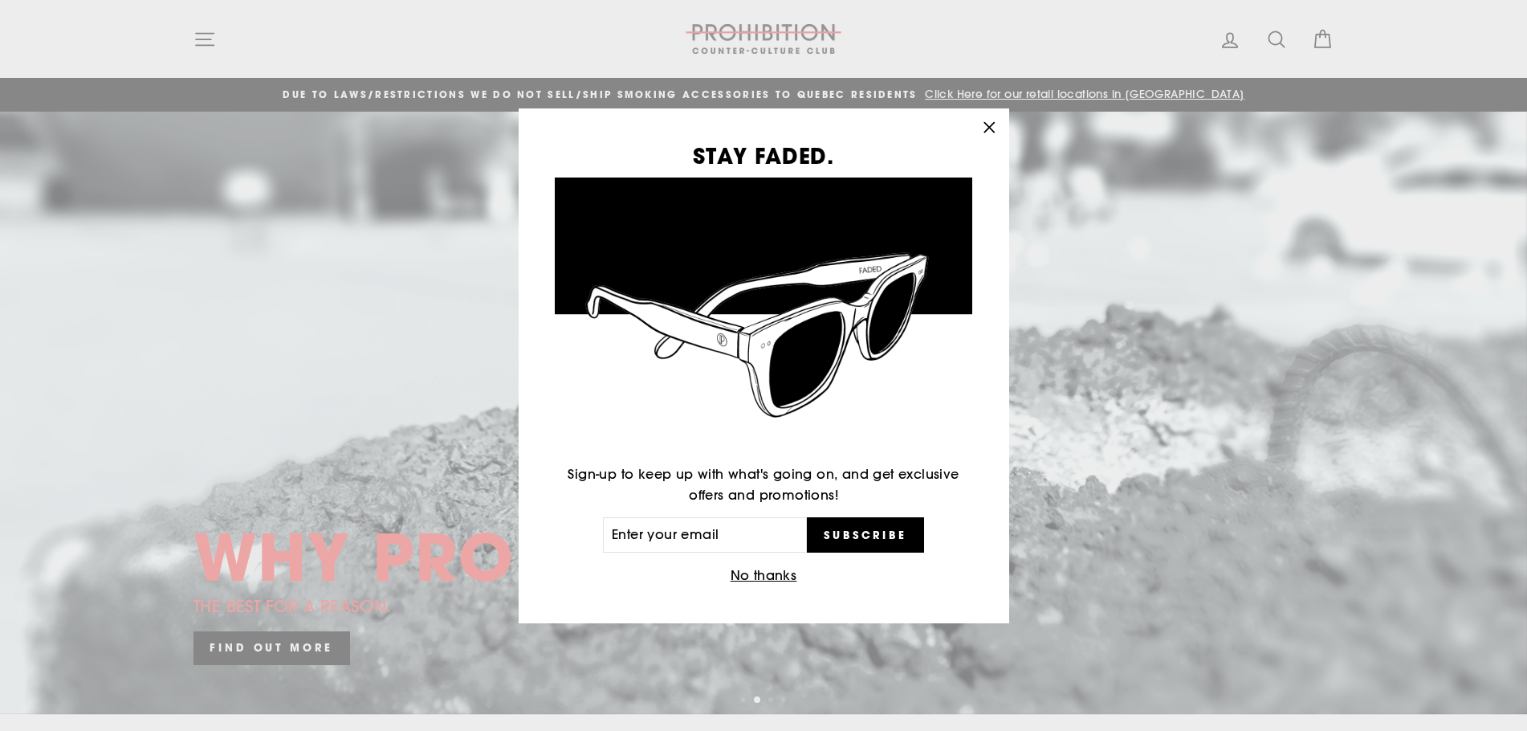
click at [989, 131] on icon "button" at bounding box center [989, 127] width 22 height 22
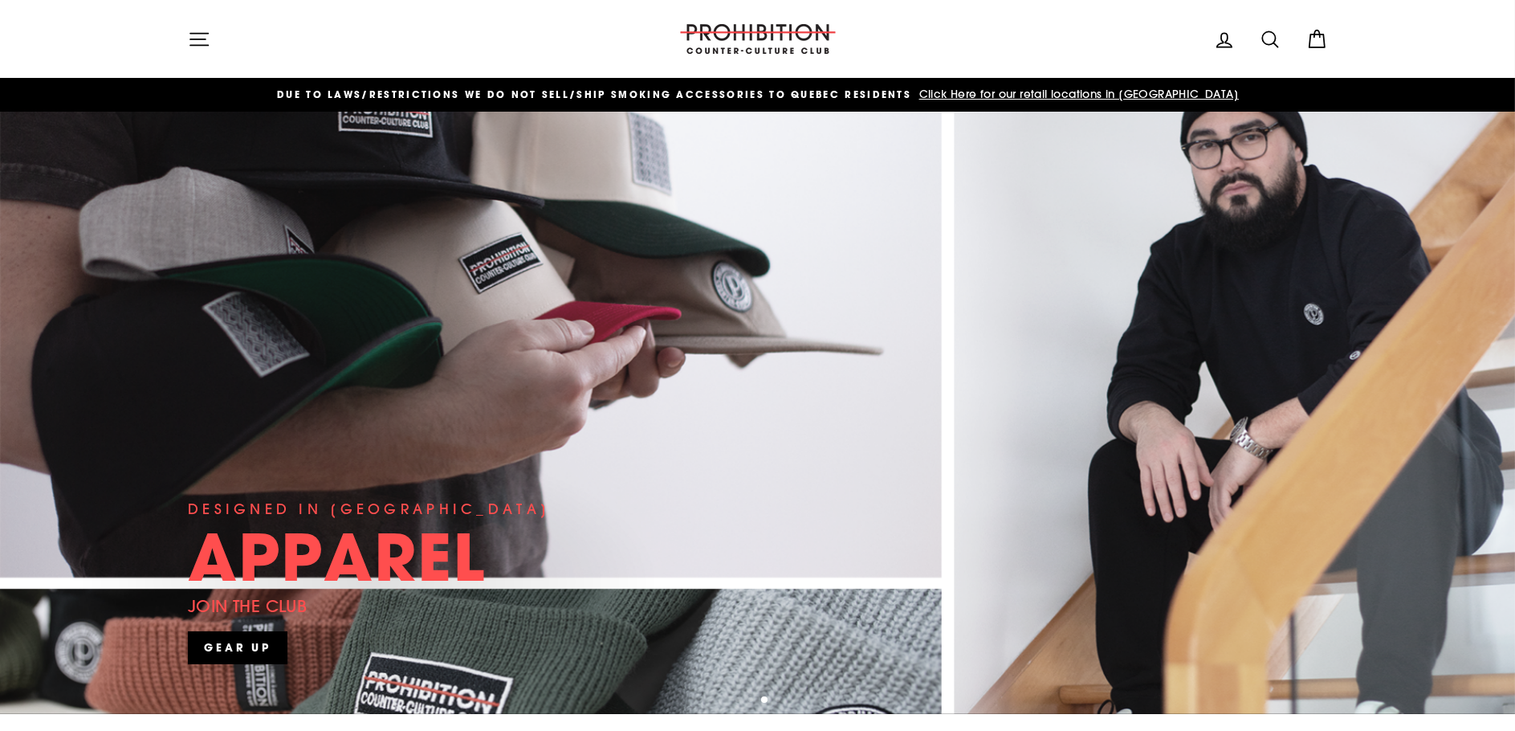
click at [193, 35] on icon "button" at bounding box center [199, 39] width 22 height 22
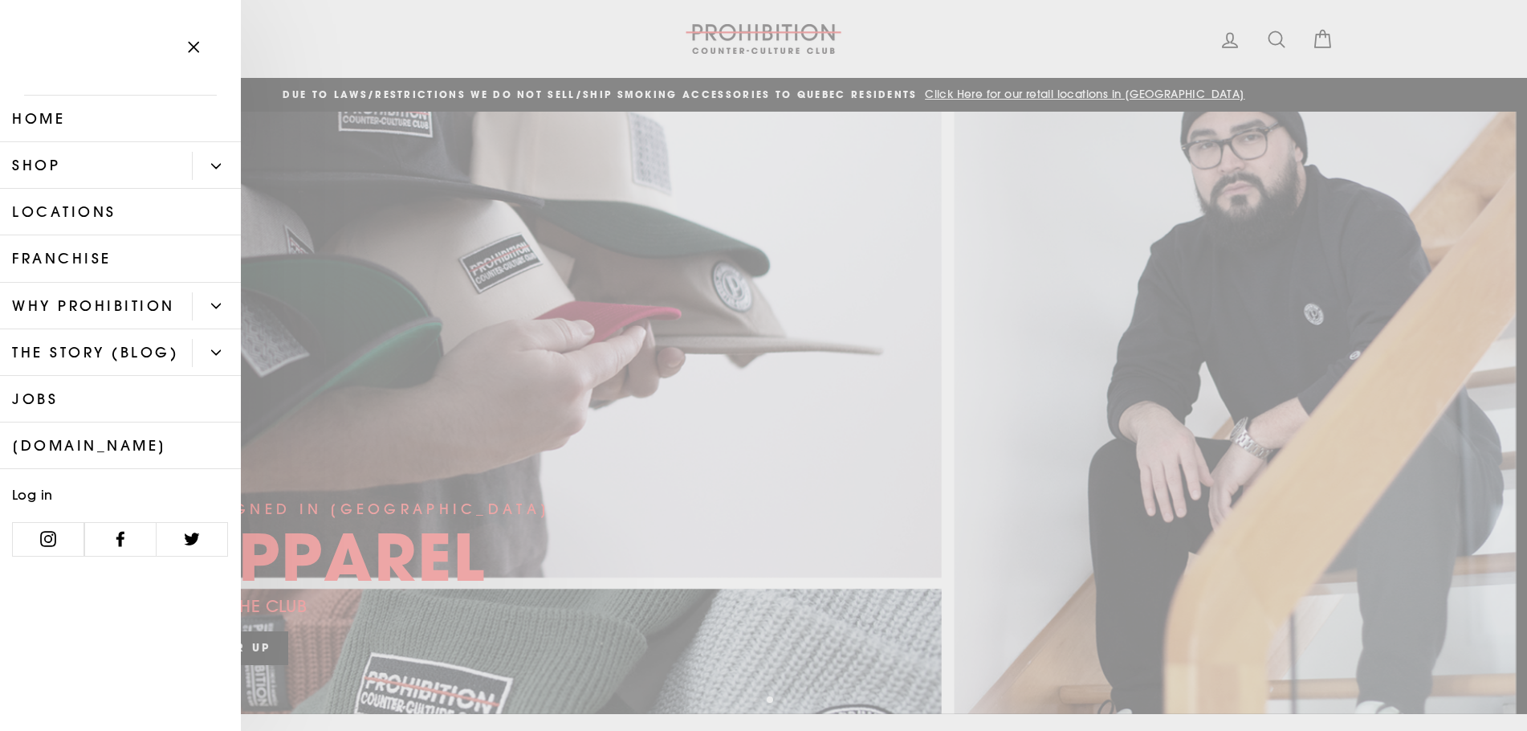
click at [187, 163] on link "Shop" at bounding box center [96, 165] width 192 height 47
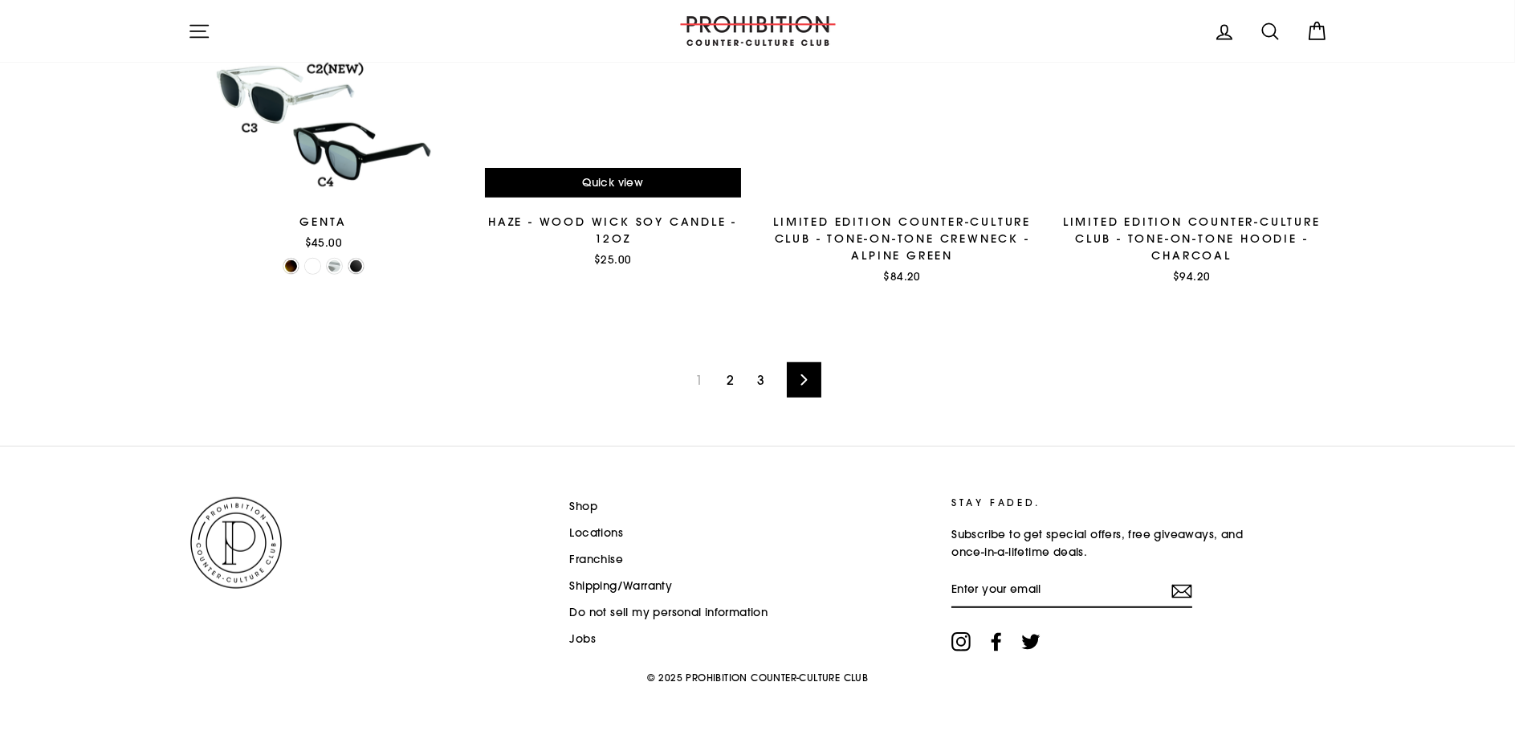
scroll to position [2579, 0]
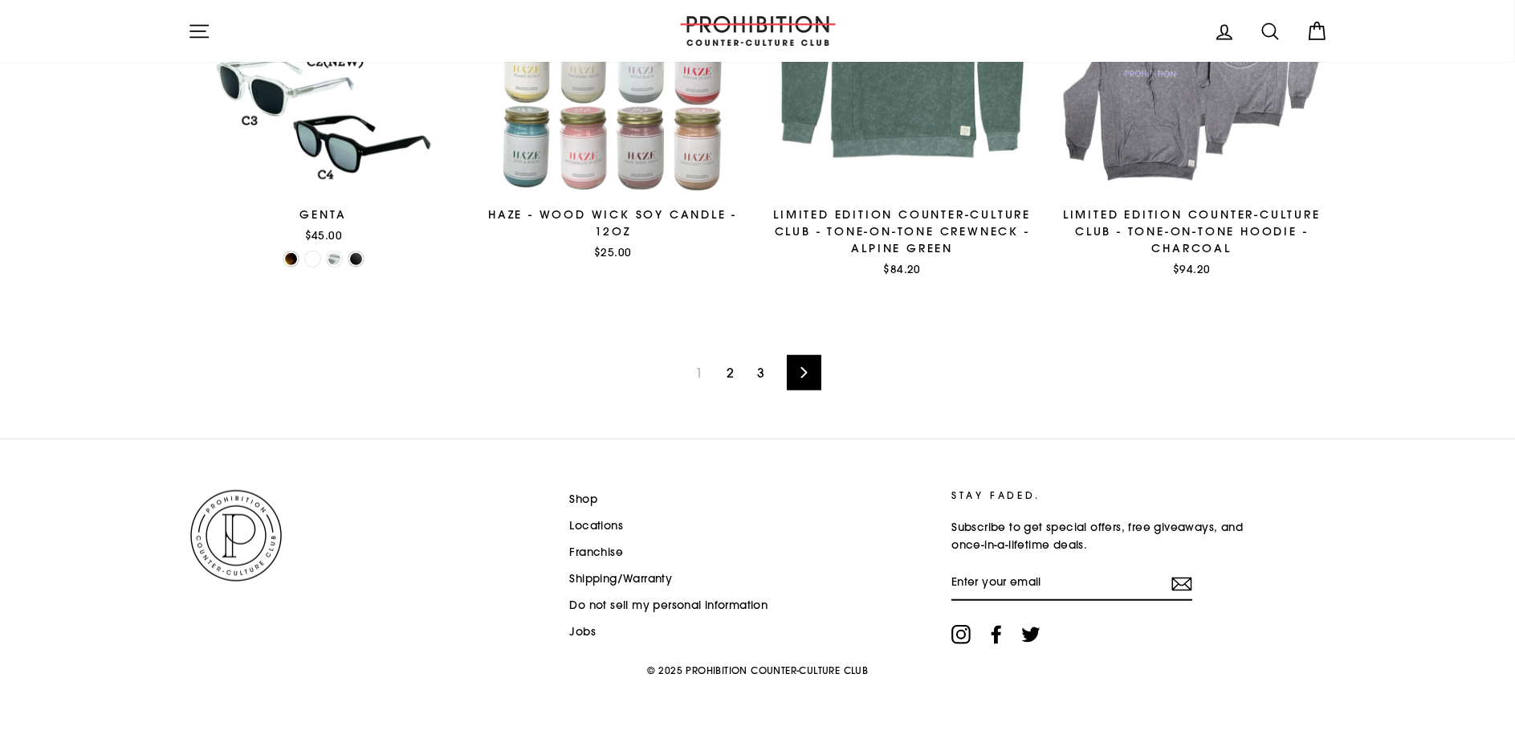
click at [803, 367] on icon at bounding box center [804, 372] width 6 height 11
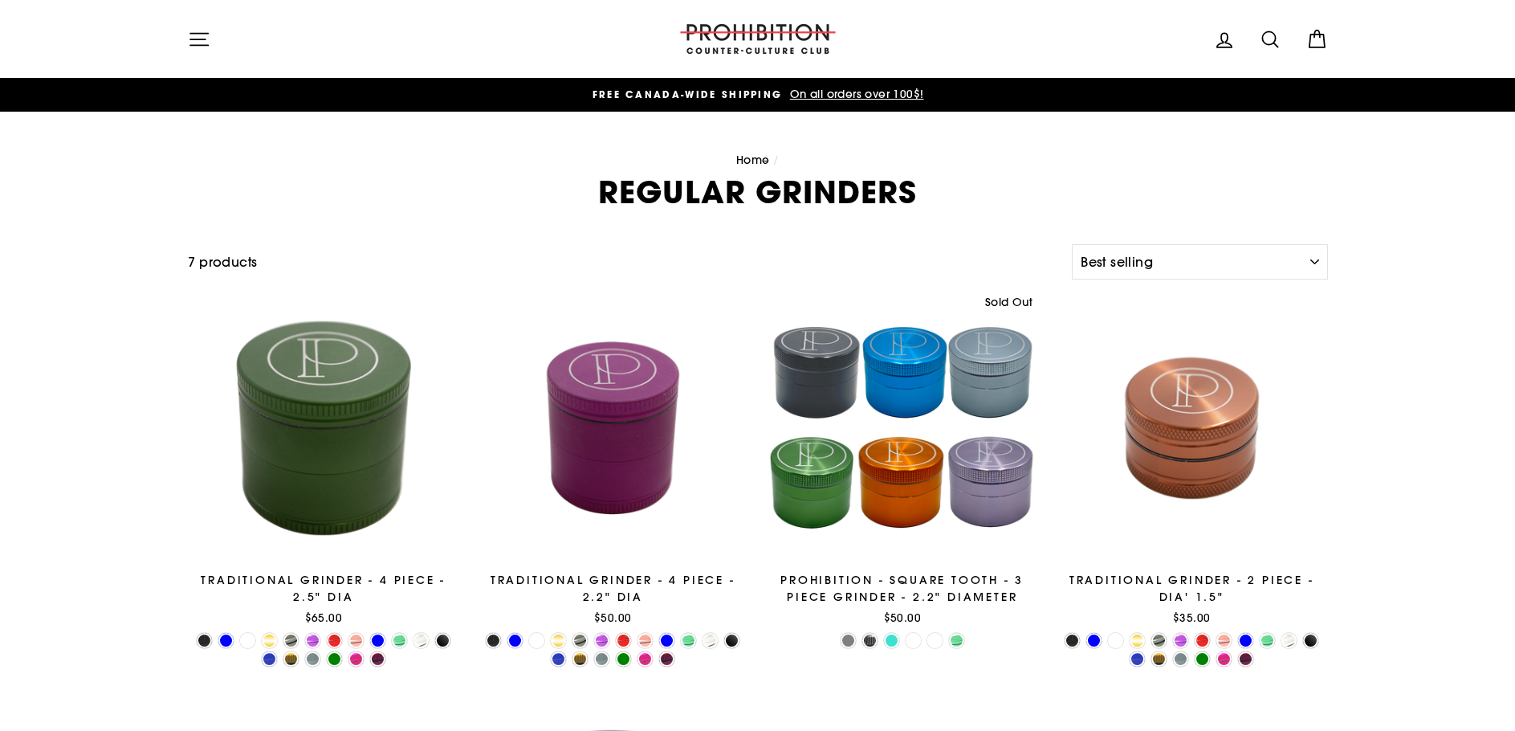
select select "best-selling"
click at [1196, 265] on select "Sort Featured Best selling Alphabetically, A-Z Alphabetically, Z-A Price, low t…" at bounding box center [1199, 261] width 255 height 35
click at [1198, 266] on select "Sort Featured Best selling Alphabetically, A-Z Alphabetically, Z-A Price, low t…" at bounding box center [1199, 261] width 255 height 35
click at [210, 34] on icon "button" at bounding box center [199, 39] width 22 height 22
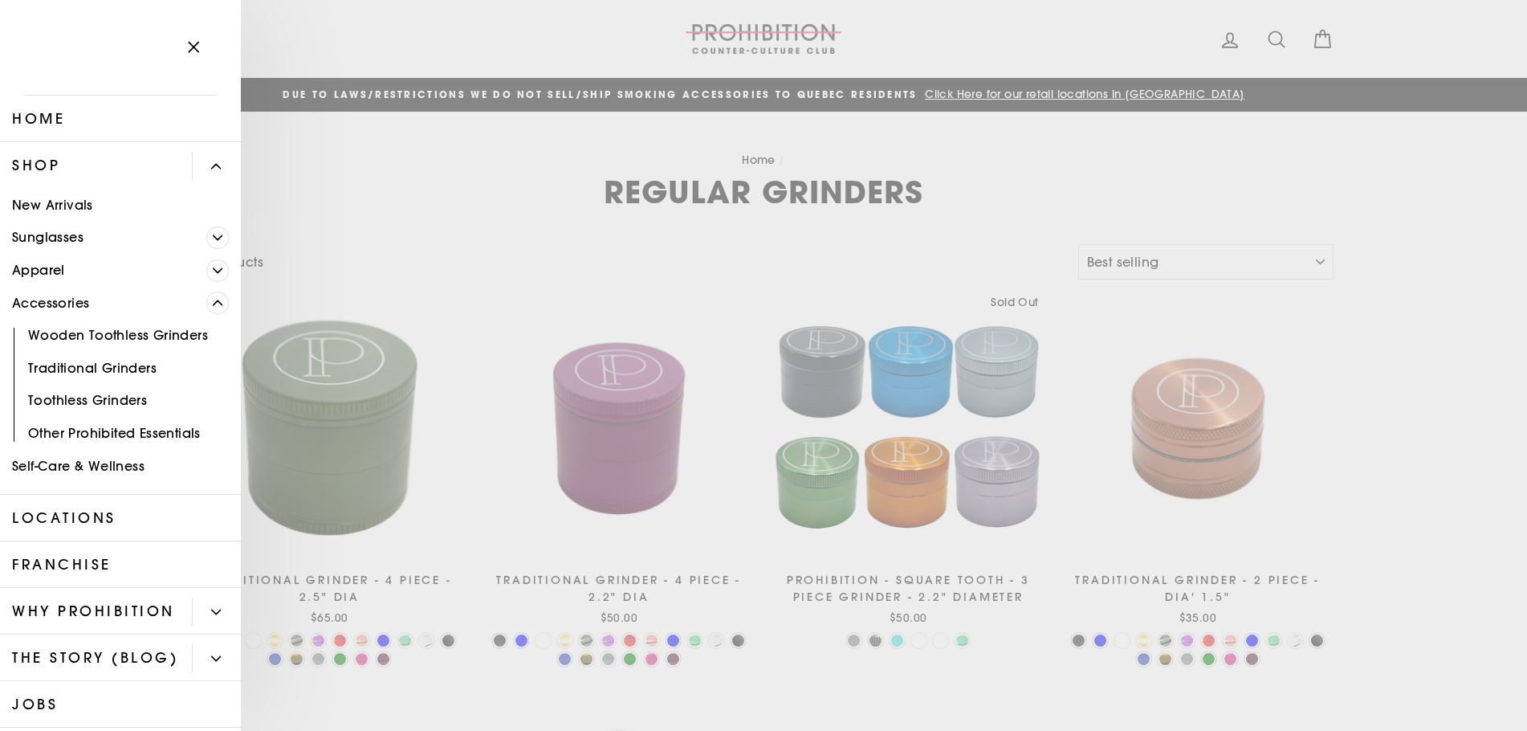
click at [64, 296] on link "Accessories" at bounding box center [103, 303] width 206 height 33
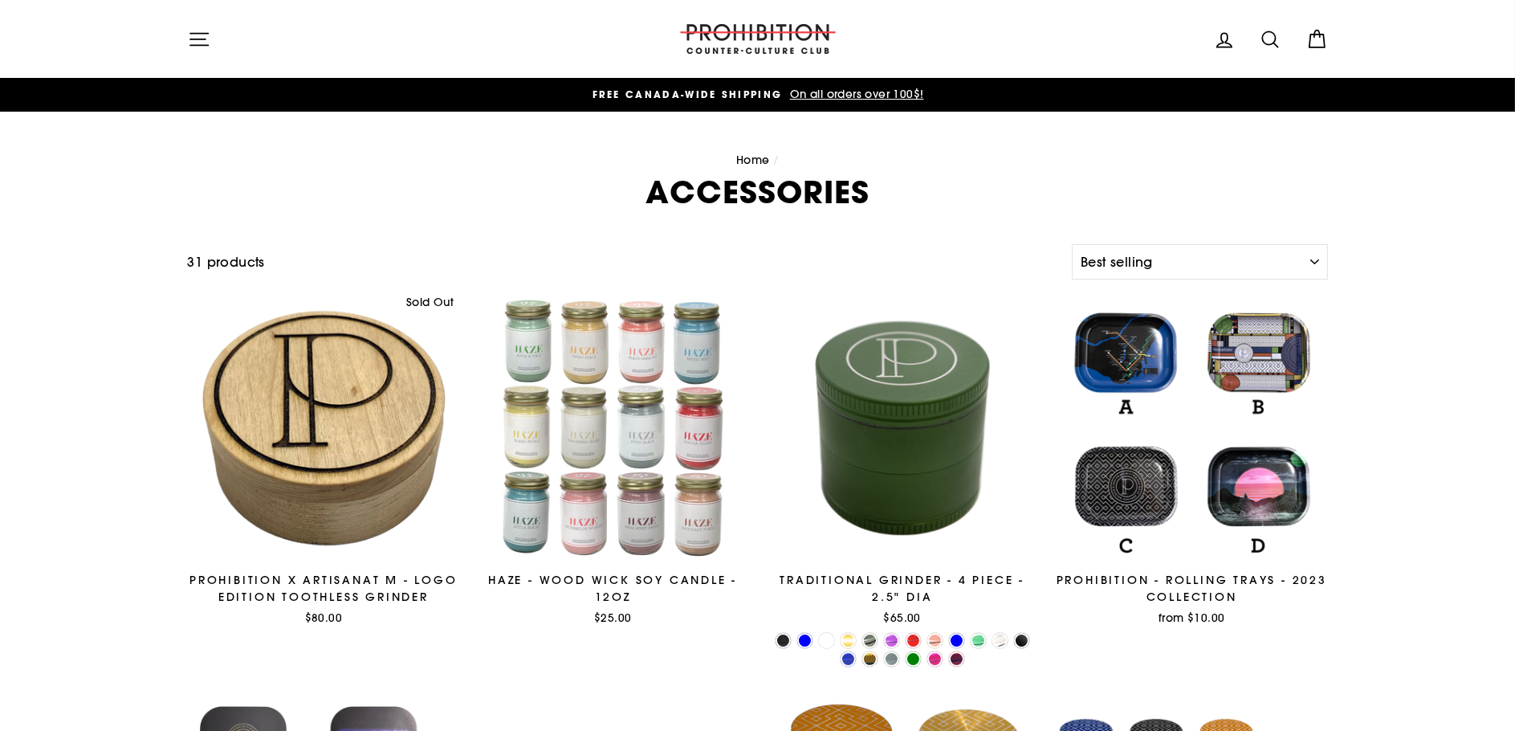
scroll to position [80, 0]
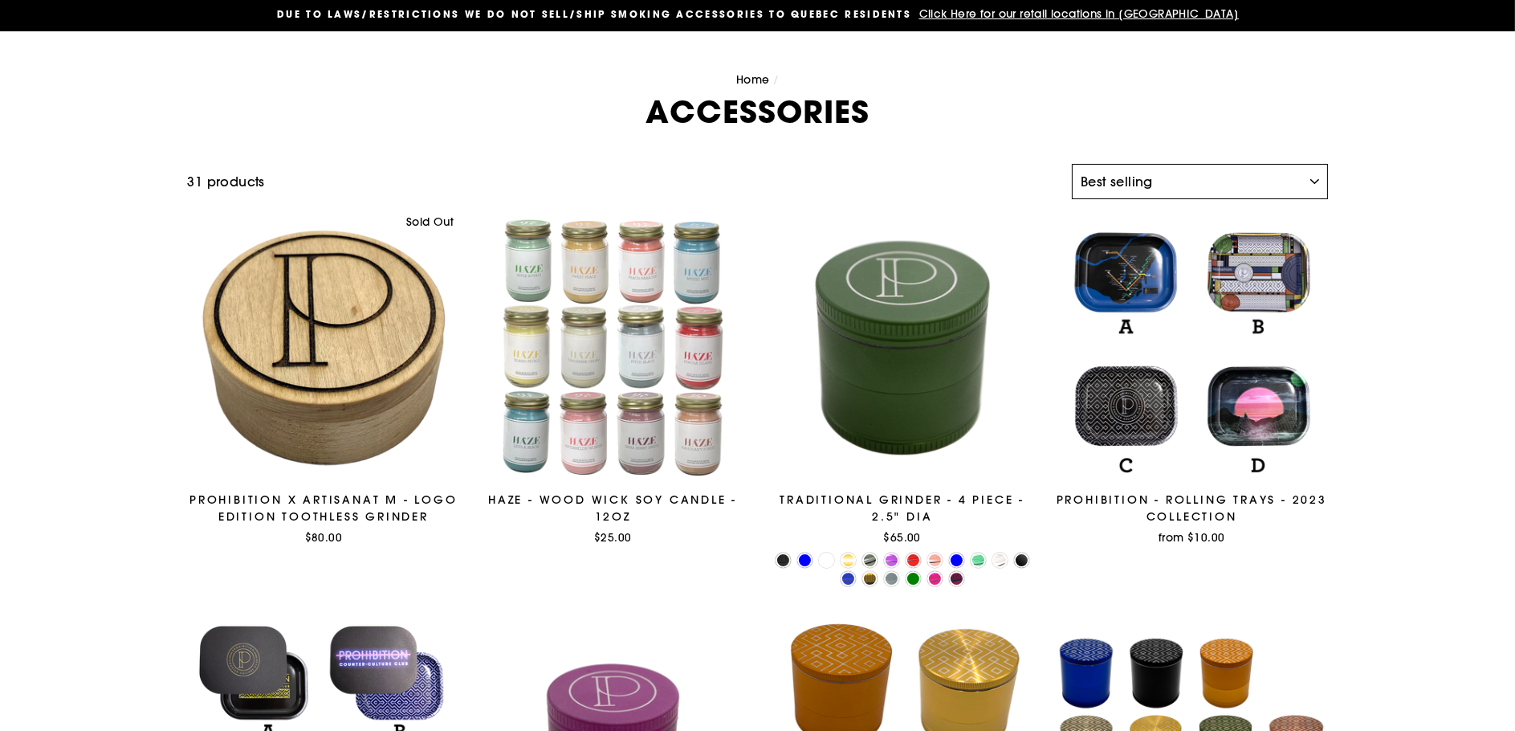
click at [1201, 195] on select "Sort Featured Best selling Alphabetically, A-Z Alphabetically, Z-A Price, low t…" at bounding box center [1199, 181] width 255 height 35
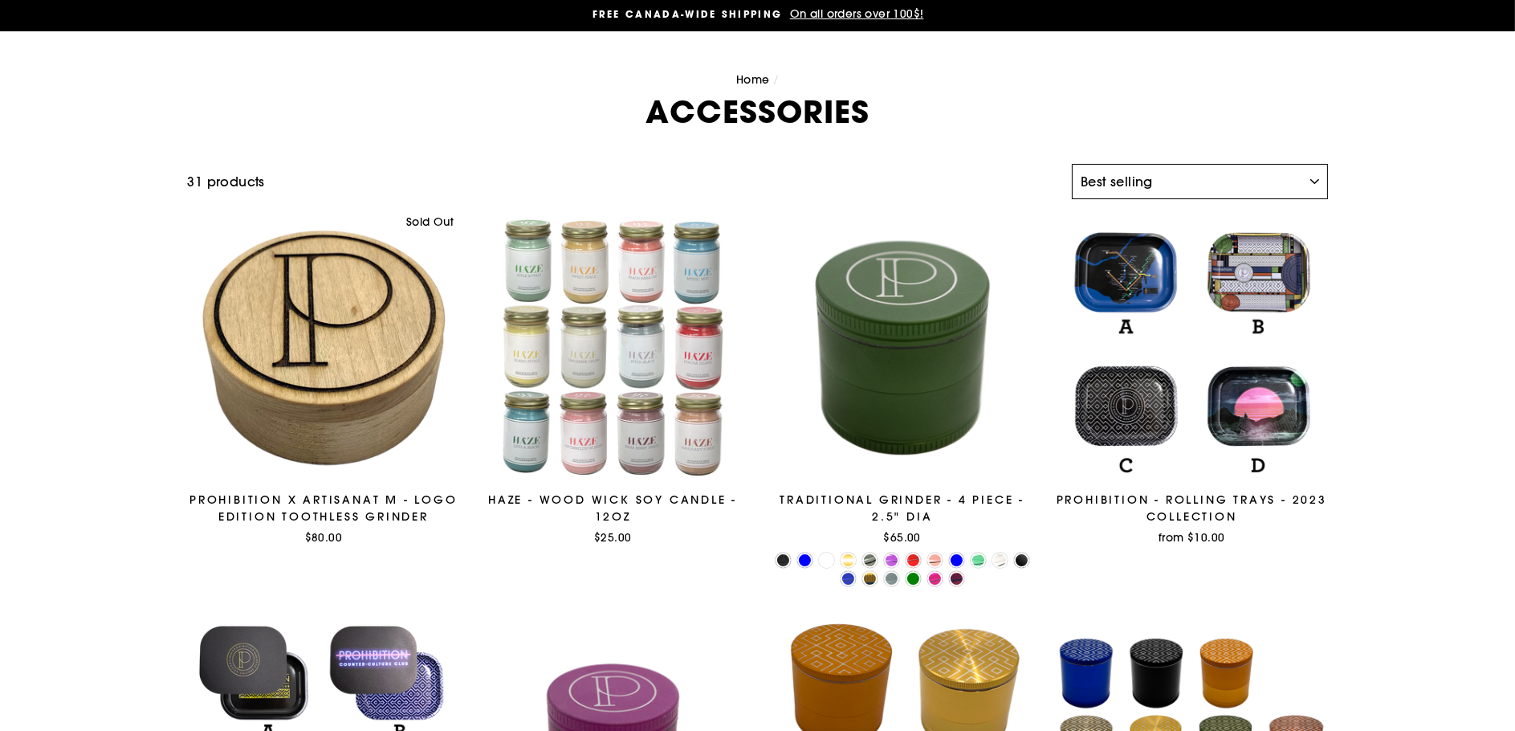
click at [1187, 177] on select "Sort Featured Best selling Alphabetically, A-Z Alphabetically, Z-A Price, low t…" at bounding box center [1199, 181] width 255 height 35
select select "price-ascending"
click at [1072, 164] on select "Sort Featured Best selling Alphabetically, A-Z Alphabetically, Z-A Price, low t…" at bounding box center [1199, 181] width 255 height 35
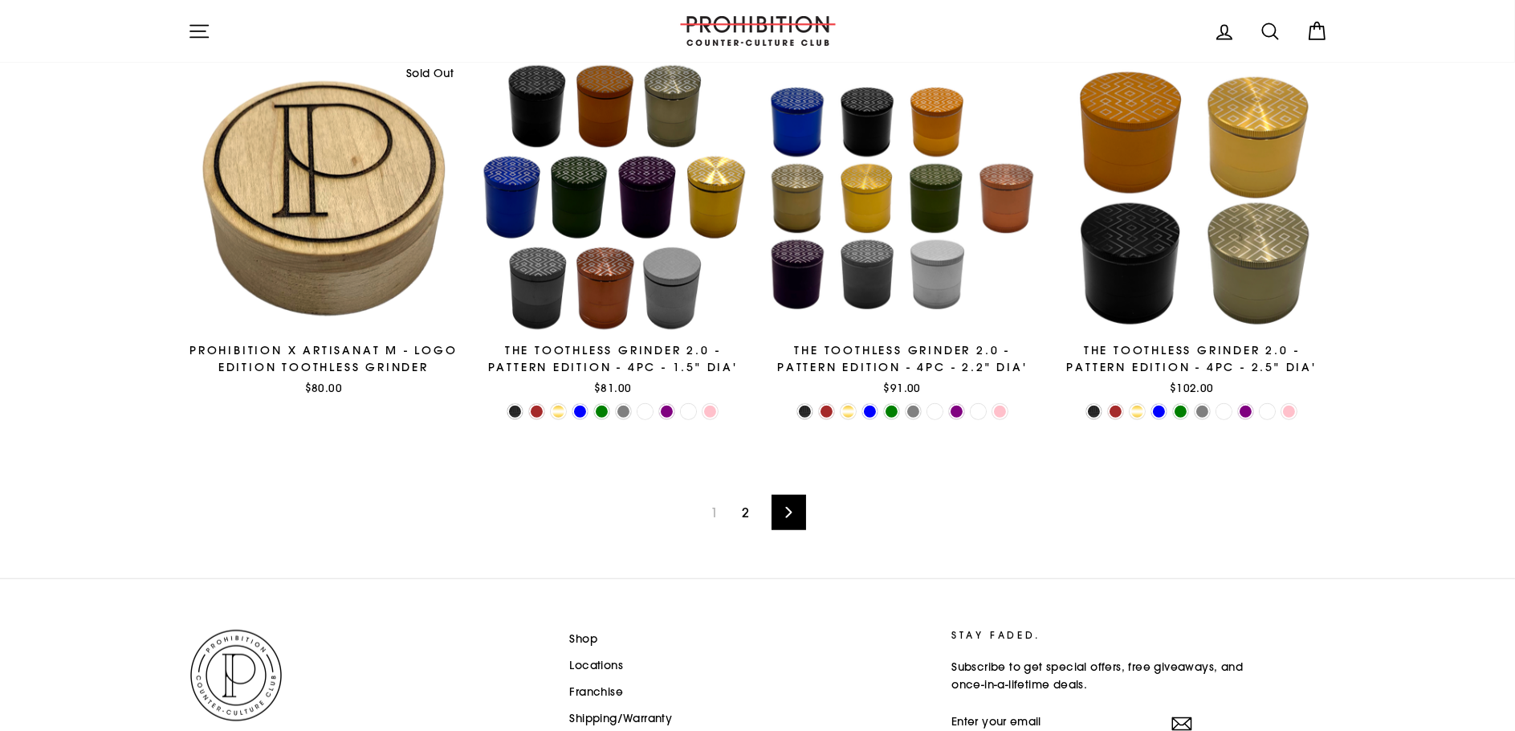
scroll to position [2570, 0]
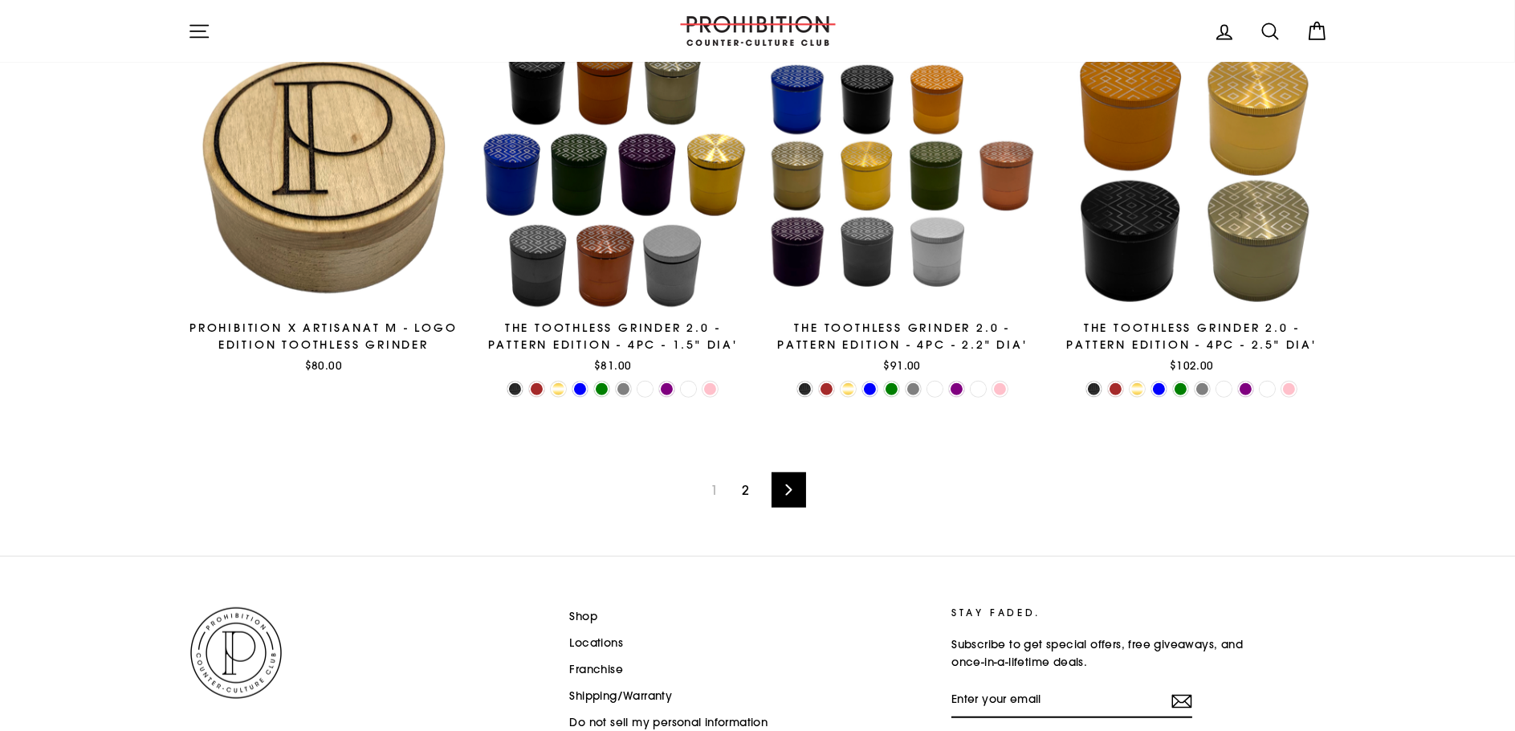
click at [796, 499] on link "Next" at bounding box center [789, 489] width 35 height 35
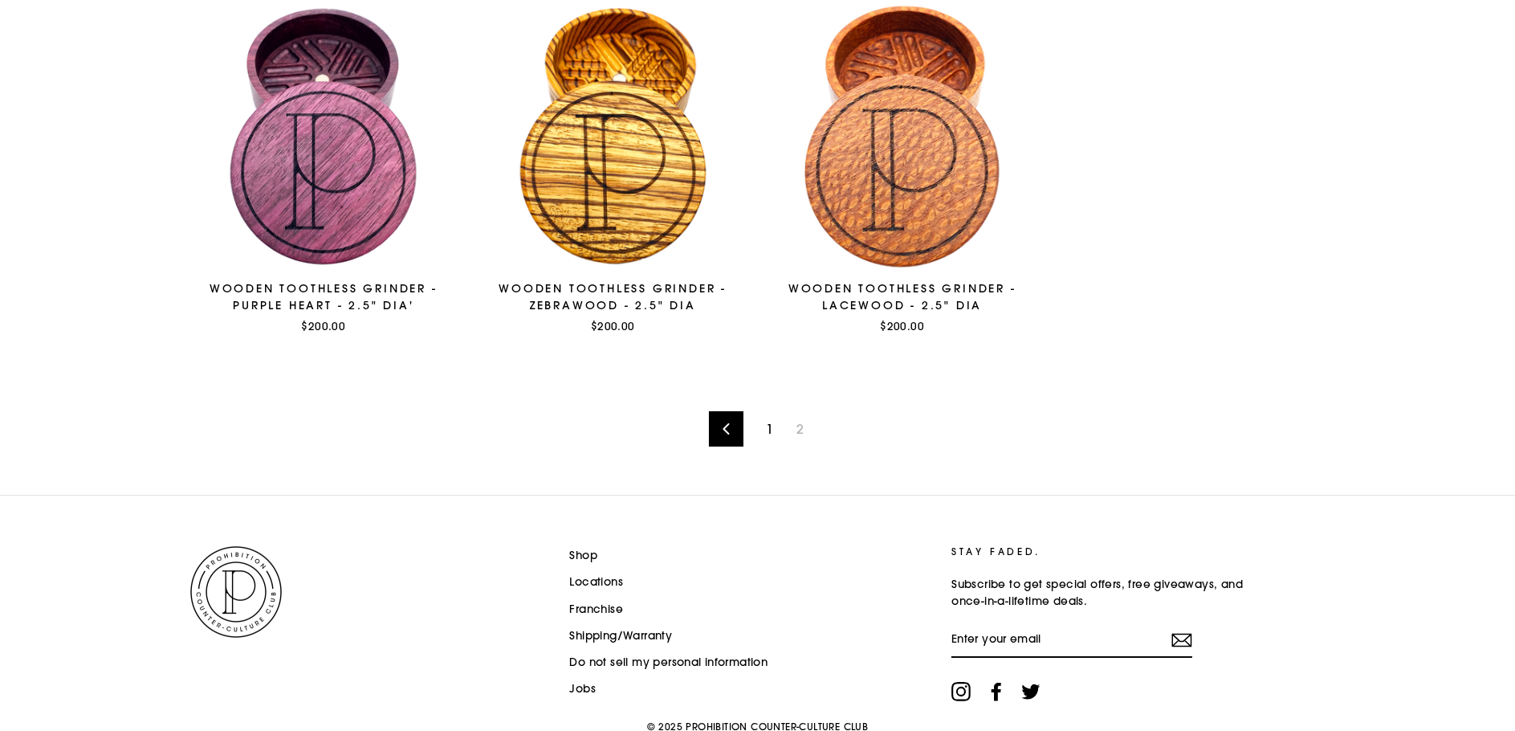
scroll to position [349, 0]
